Goal: Find specific page/section: Find specific page/section

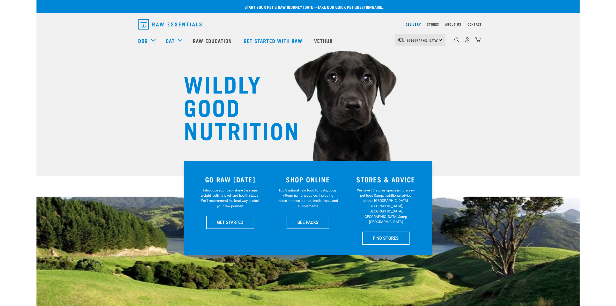
click at [412, 24] on link "Delivery" at bounding box center [413, 24] width 15 height 2
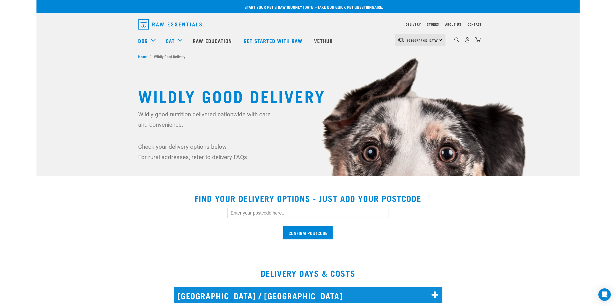
click at [254, 213] on input "text" at bounding box center [307, 213] width 161 height 10
click at [283, 225] on input "Confirm postcode" at bounding box center [307, 232] width 49 height 14
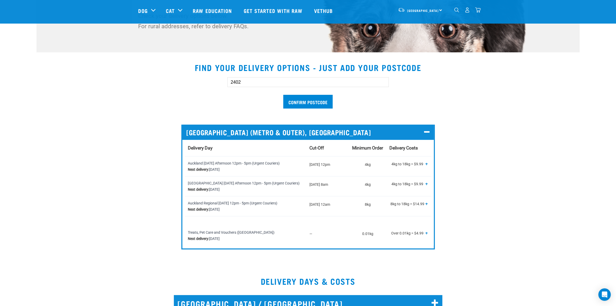
scroll to position [129, 0]
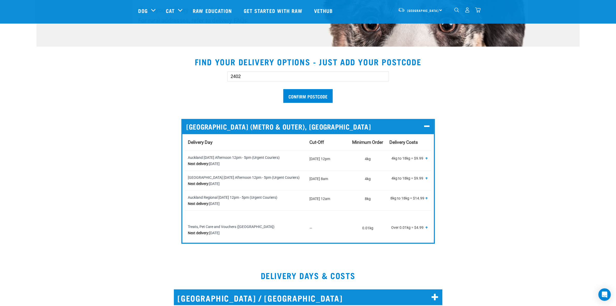
drag, startPoint x: 247, startPoint y: 75, endPoint x: 167, endPoint y: 76, distance: 80.2
click at [167, 76] on div "2402 Confirm postcode" at bounding box center [308, 84] width 356 height 43
click at [283, 89] on input "Confirm postcode" at bounding box center [307, 96] width 49 height 14
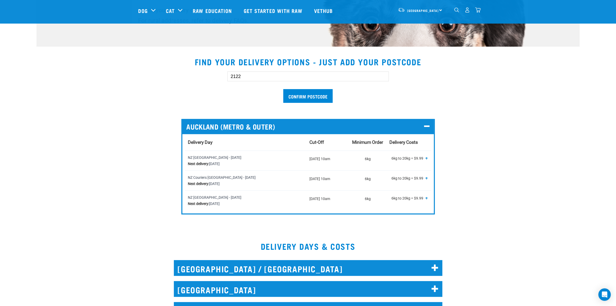
click at [283, 89] on input "Confirm postcode" at bounding box center [307, 96] width 49 height 14
drag, startPoint x: 247, startPoint y: 78, endPoint x: 200, endPoint y: 76, distance: 46.6
click at [200, 76] on div "2122 Confirm postcode" at bounding box center [308, 84] width 356 height 43
click at [283, 89] on input "Confirm postcode" at bounding box center [307, 96] width 49 height 14
type input "2"
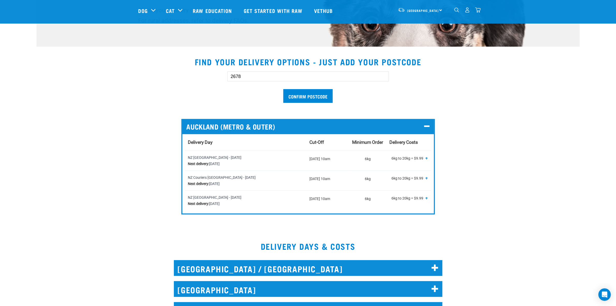
click at [283, 89] on input "Confirm postcode" at bounding box center [307, 96] width 49 height 14
type input "2"
click at [283, 89] on input "Confirm postcode" at bounding box center [307, 96] width 49 height 14
type input "0"
click at [283, 89] on input "Confirm postcode" at bounding box center [307, 96] width 49 height 14
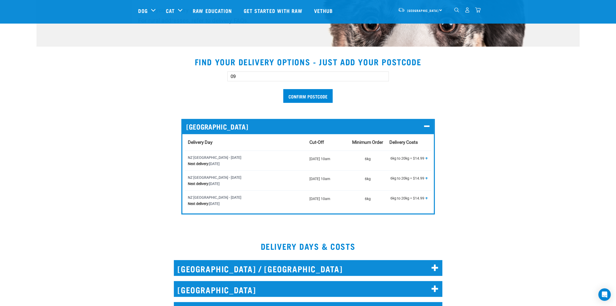
type input "0"
click at [283, 89] on input "Confirm postcode" at bounding box center [307, 96] width 49 height 14
type input "0"
click at [283, 89] on input "Confirm postcode" at bounding box center [307, 96] width 49 height 14
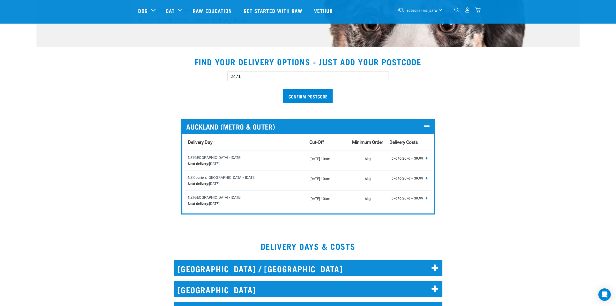
drag, startPoint x: 252, startPoint y: 74, endPoint x: 215, endPoint y: 73, distance: 37.0
click at [215, 73] on div "2471 Confirm postcode" at bounding box center [308, 84] width 356 height 43
click at [283, 89] on input "Confirm postcode" at bounding box center [307, 96] width 49 height 14
drag, startPoint x: 238, startPoint y: 75, endPoint x: 207, endPoint y: 75, distance: 31.3
click at [207, 75] on div "0871 Confirm postcode" at bounding box center [308, 84] width 356 height 43
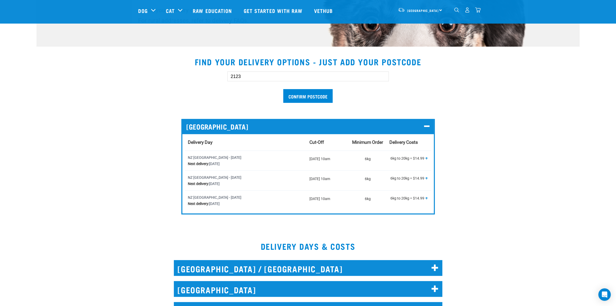
click at [283, 89] on input "Confirm postcode" at bounding box center [307, 96] width 49 height 14
drag, startPoint x: 245, startPoint y: 78, endPoint x: 190, endPoint y: 76, distance: 55.1
click at [190, 76] on div "2123 Confirm postcode" at bounding box center [308, 84] width 356 height 43
click at [283, 89] on input "Confirm postcode" at bounding box center [307, 96] width 49 height 14
drag, startPoint x: 253, startPoint y: 75, endPoint x: 193, endPoint y: 79, distance: 60.1
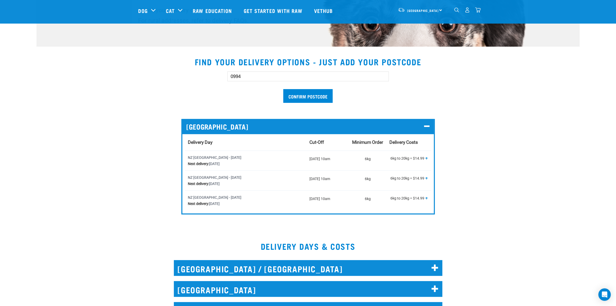
click at [196, 79] on div "0994 Confirm postcode" at bounding box center [308, 84] width 356 height 43
click at [283, 89] on input "Confirm postcode" at bounding box center [307, 96] width 49 height 14
type input "2"
type input "2122"
click at [283, 89] on input "Confirm postcode" at bounding box center [307, 96] width 49 height 14
